Goal: Browse casually

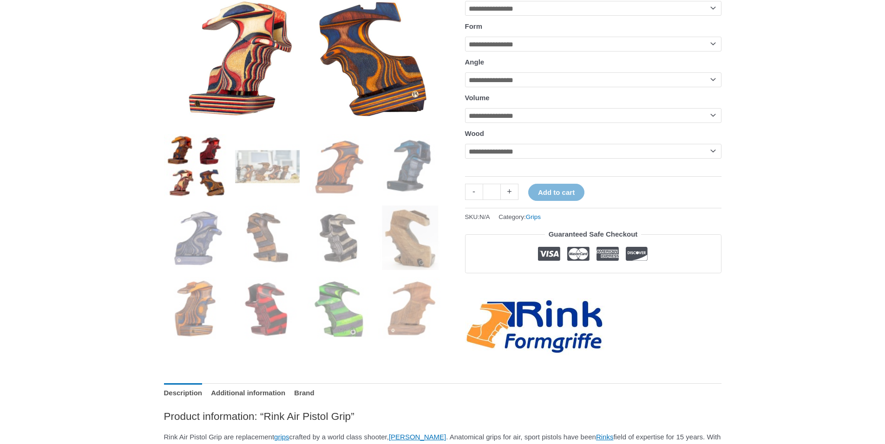
scroll to position [325, 0]
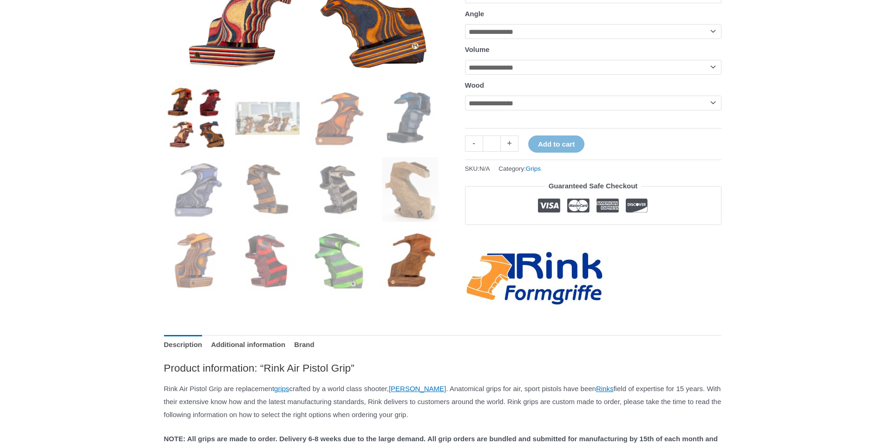
click at [400, 267] on img at bounding box center [410, 261] width 65 height 65
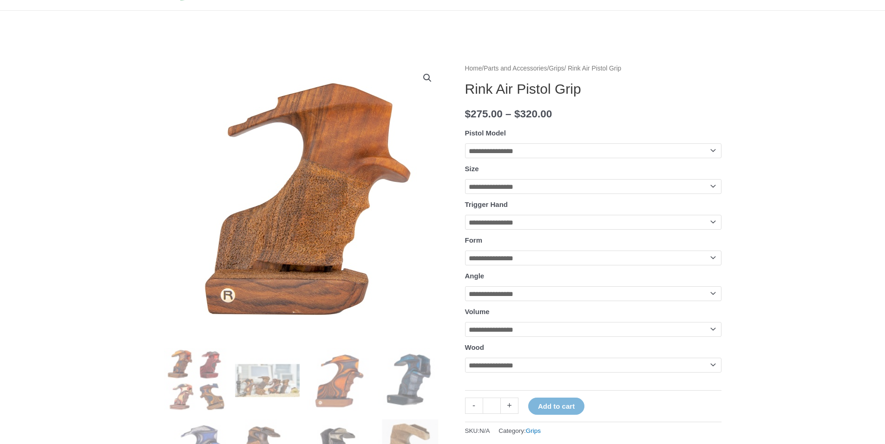
scroll to position [46, 0]
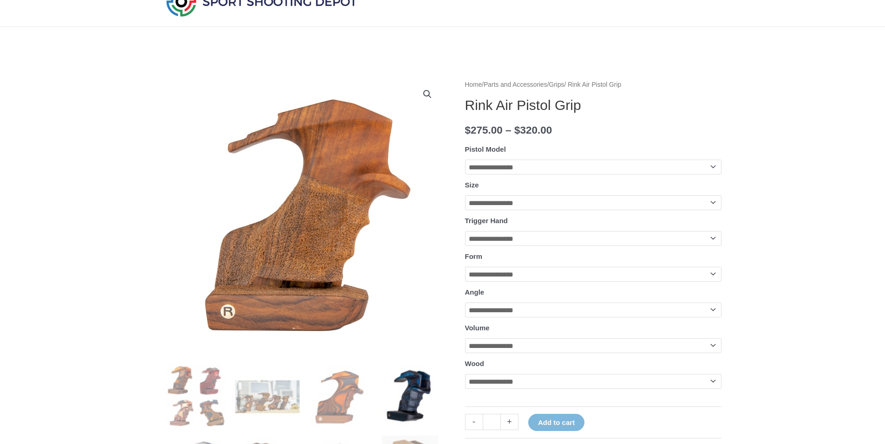
click at [402, 392] on img at bounding box center [410, 397] width 65 height 65
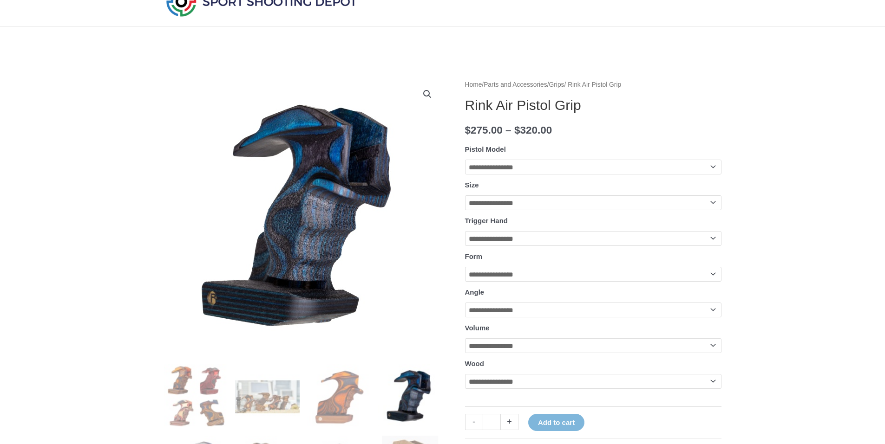
click at [340, 189] on img at bounding box center [303, 218] width 279 height 279
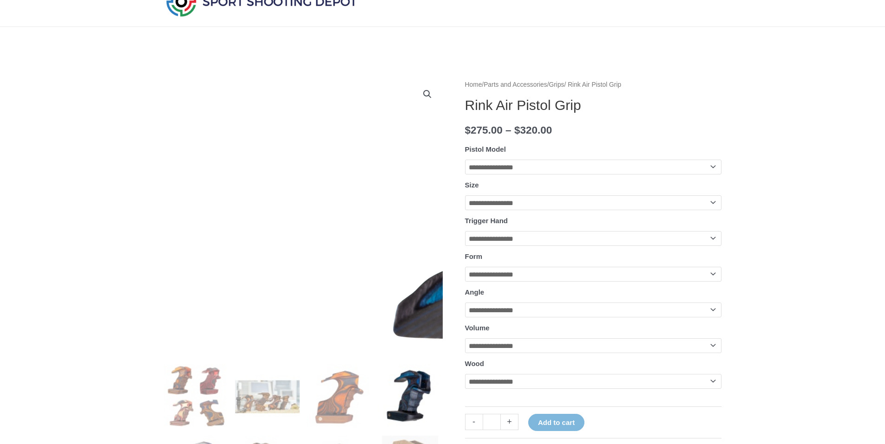
click at [259, 291] on img at bounding box center [303, 218] width 279 height 279
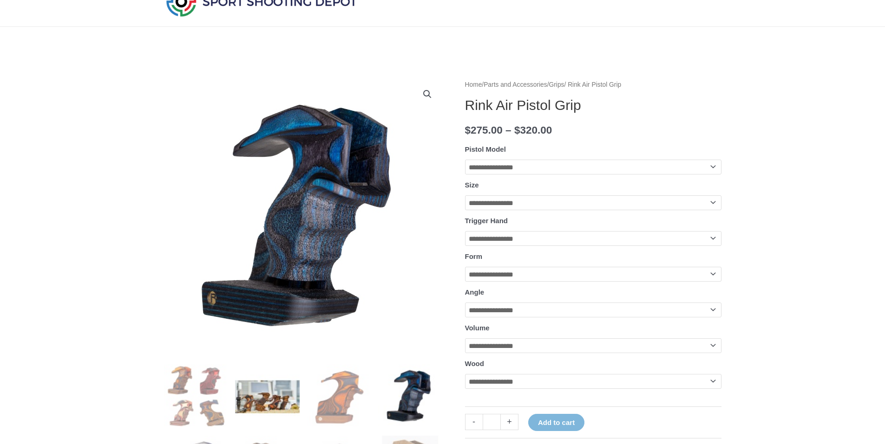
click at [282, 398] on img at bounding box center [267, 397] width 65 height 65
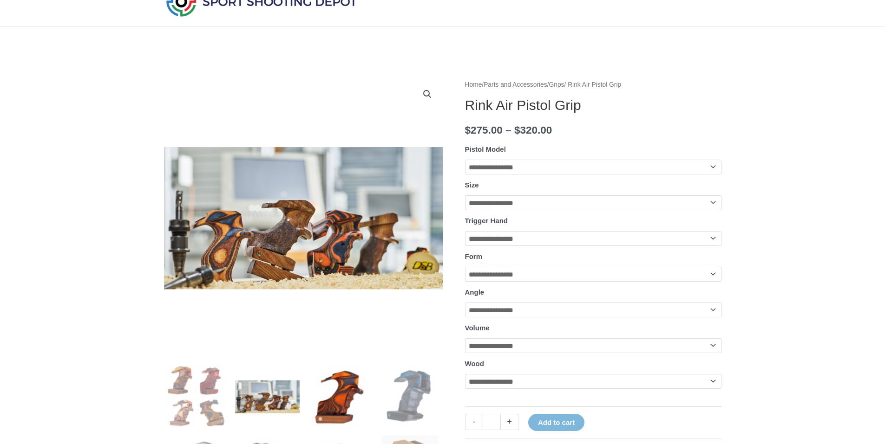
click at [332, 402] on img at bounding box center [338, 397] width 65 height 65
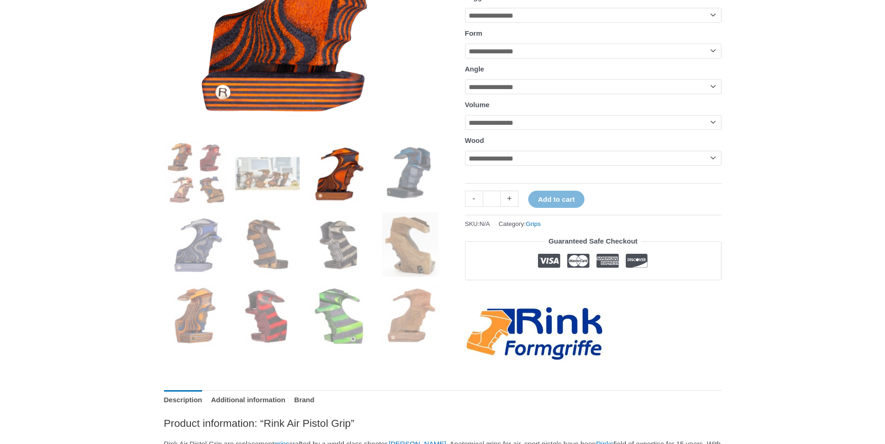
scroll to position [279, 0]
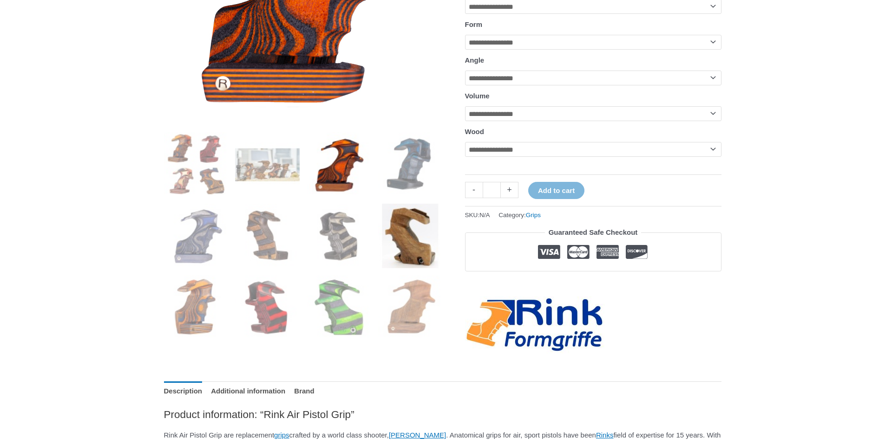
click at [401, 241] on img at bounding box center [410, 236] width 65 height 65
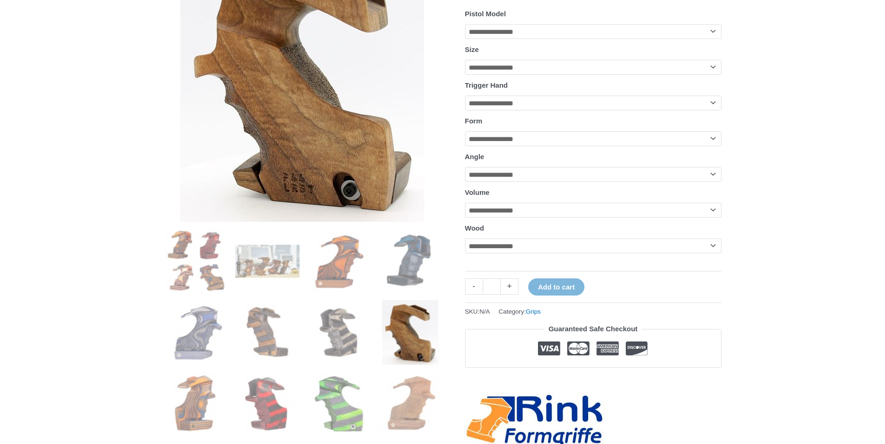
scroll to position [186, 0]
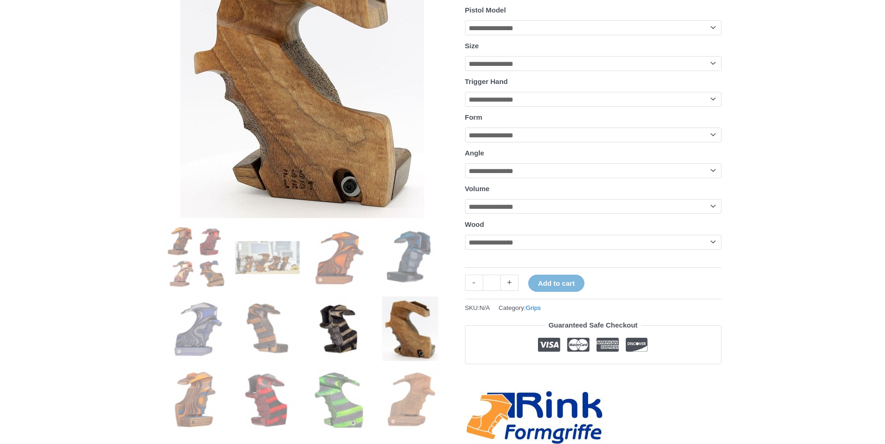
click at [346, 329] on img at bounding box center [338, 329] width 65 height 65
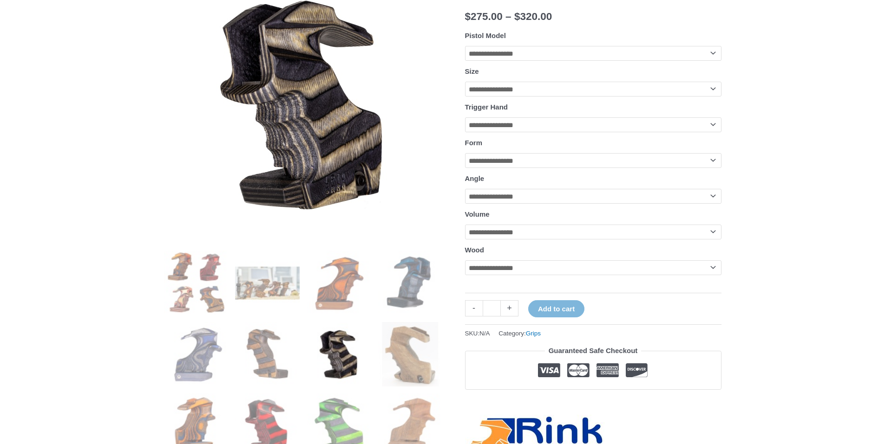
scroll to position [46, 0]
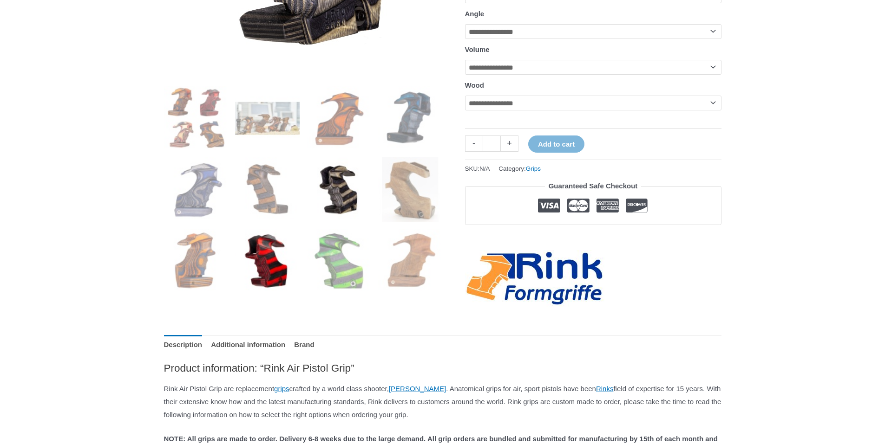
click at [270, 262] on img at bounding box center [267, 261] width 65 height 65
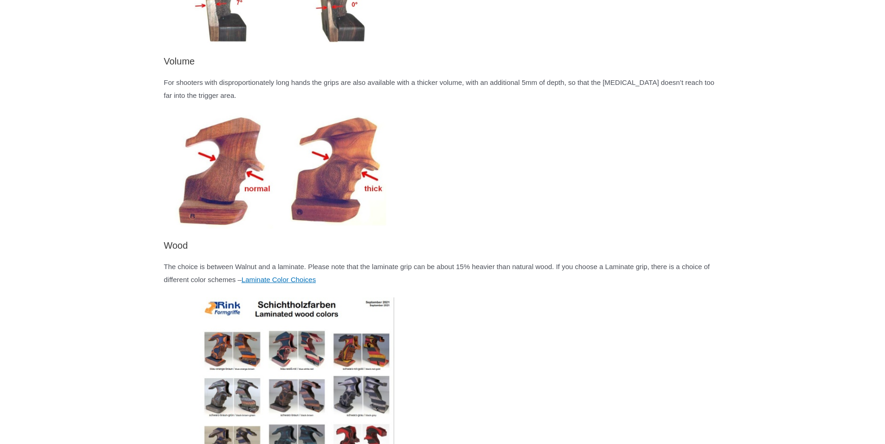
scroll to position [1532, 0]
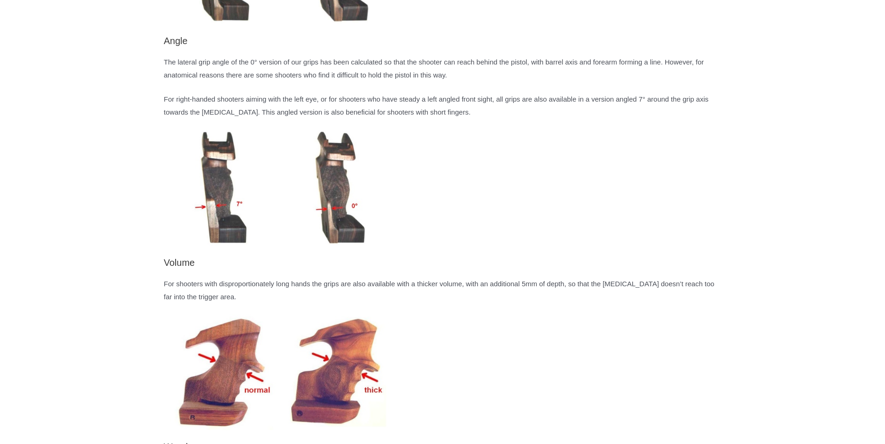
click at [227, 205] on img at bounding box center [222, 188] width 116 height 116
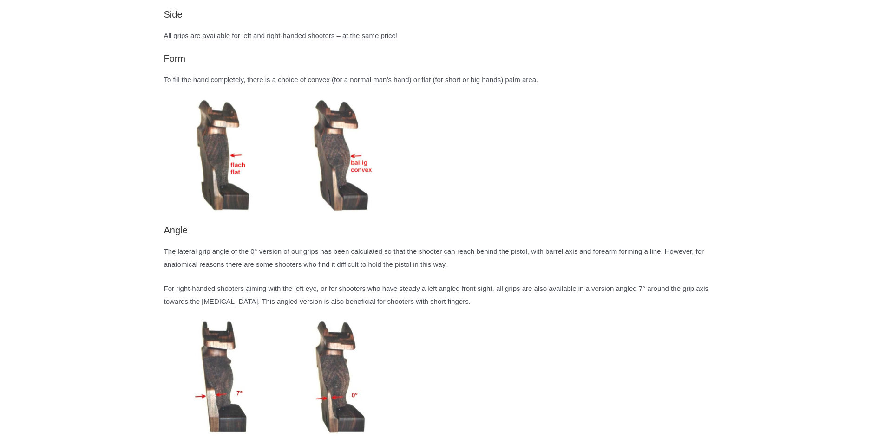
scroll to position [1300, 0]
